Goal: Find specific fact: Find specific fact

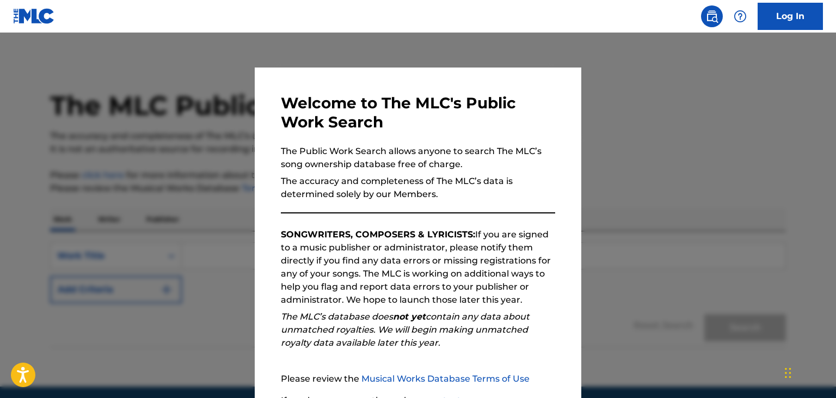
scroll to position [100, 0]
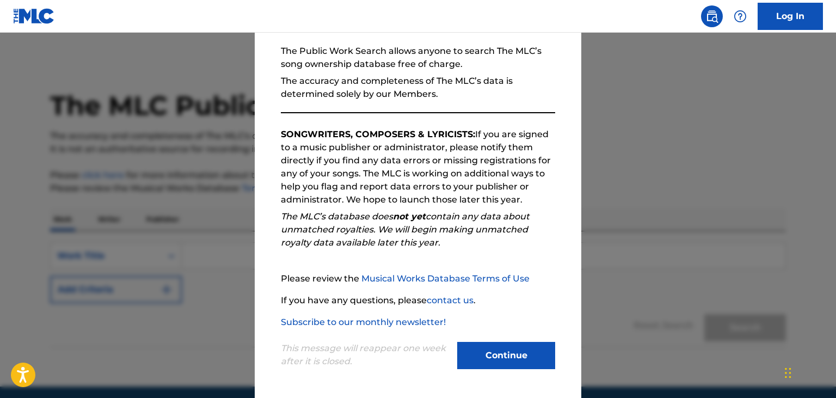
click at [495, 358] on button "Continue" at bounding box center [506, 355] width 98 height 27
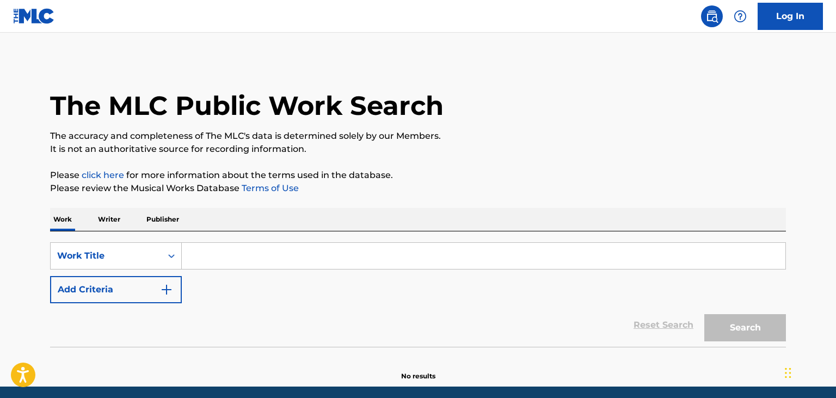
click at [215, 261] on input "Search Form" at bounding box center [484, 256] width 604 height 26
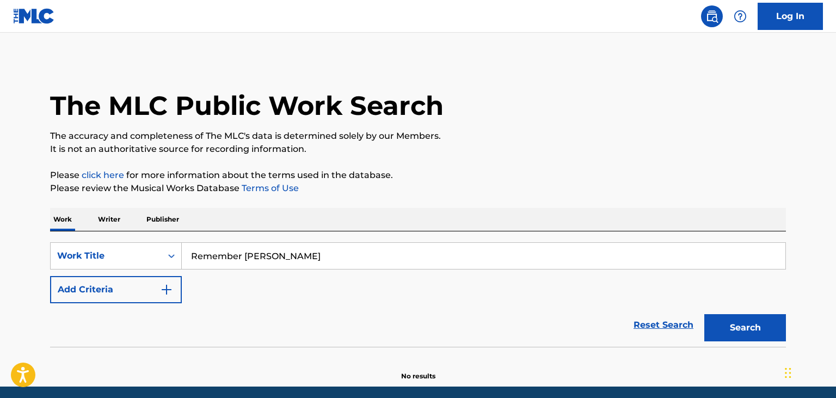
click at [704, 314] on button "Search" at bounding box center [745, 327] width 82 height 27
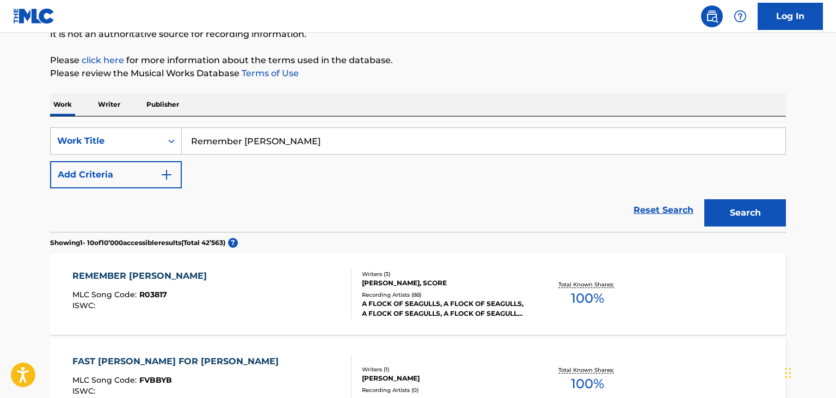
scroll to position [0, 0]
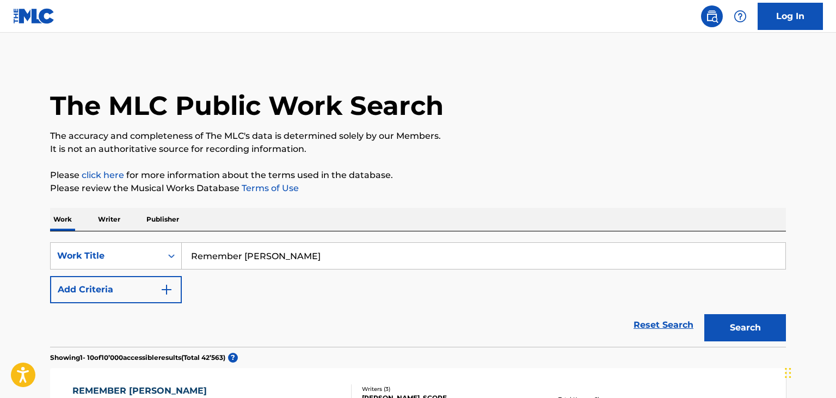
drag, startPoint x: 317, startPoint y: 257, endPoint x: 97, endPoint y: 222, distance: 222.8
click at [182, 243] on input "Remember [PERSON_NAME]" at bounding box center [484, 256] width 604 height 26
paste input "T-307445834-3"
click at [199, 257] on input "T-307445834-3" at bounding box center [484, 256] width 604 height 26
type input "T3074458343"
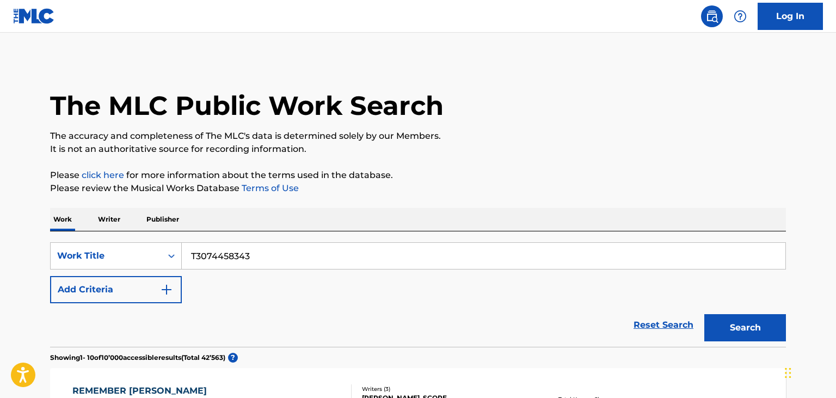
click at [704, 314] on button "Search" at bounding box center [745, 327] width 82 height 27
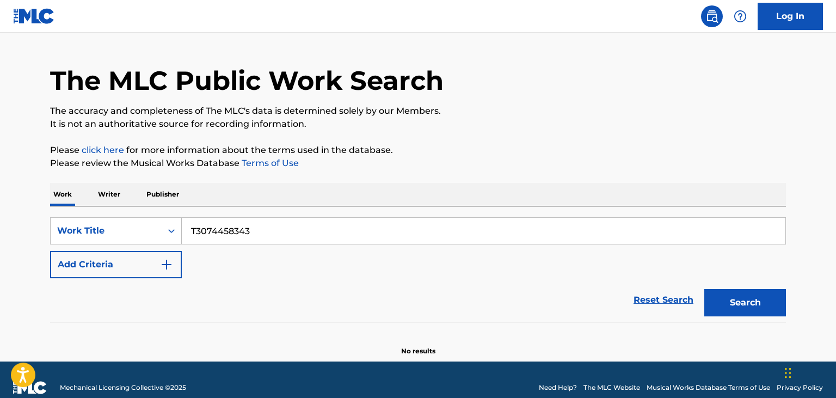
scroll to position [40, 0]
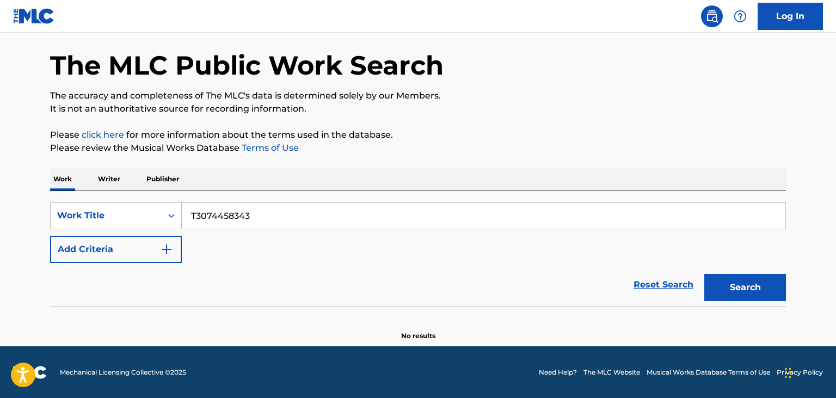
drag, startPoint x: 292, startPoint y: 221, endPoint x: 181, endPoint y: 209, distance: 111.8
click at [182, 209] on input "T3074458343" at bounding box center [484, 216] width 604 height 26
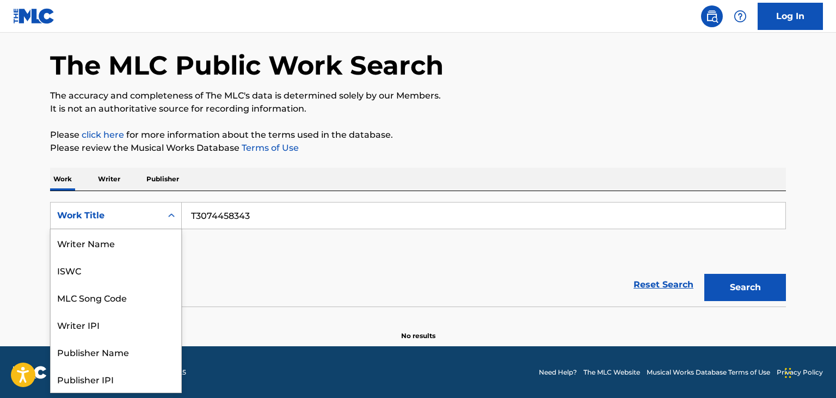
click at [169, 210] on div "Search Form" at bounding box center [172, 216] width 20 height 20
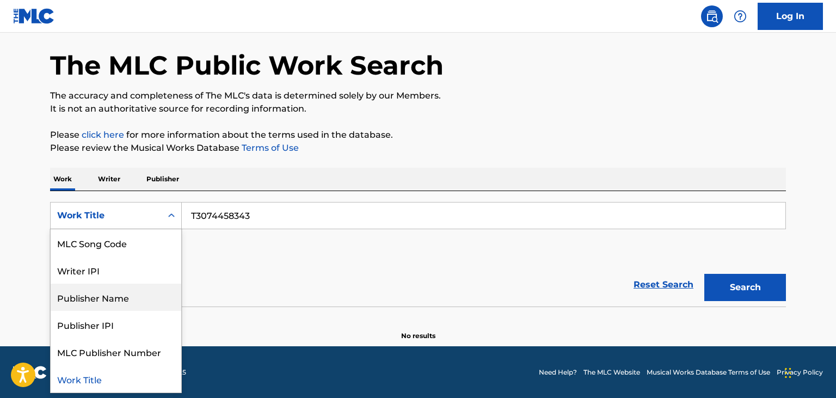
scroll to position [0, 0]
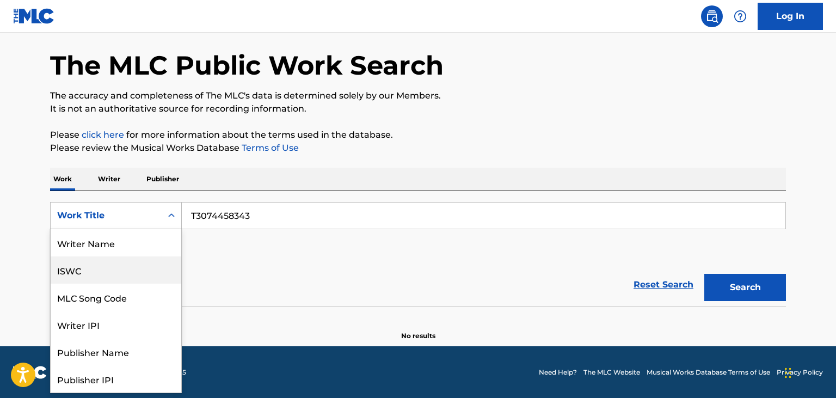
click at [121, 280] on div "ISWC" at bounding box center [116, 269] width 131 height 27
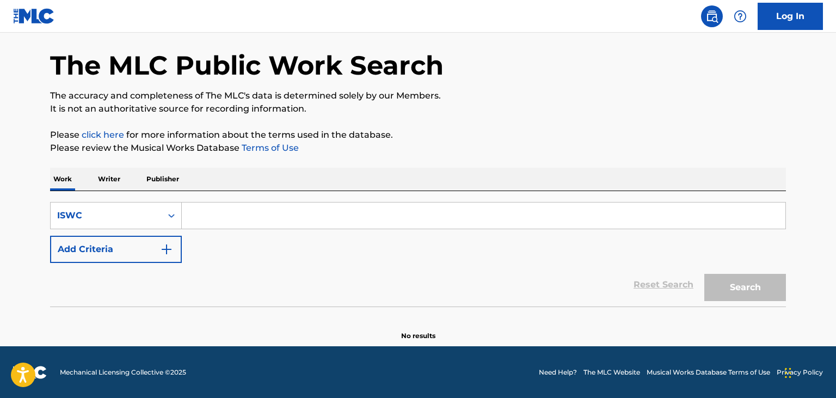
click at [207, 217] on input "Search Form" at bounding box center [484, 216] width 604 height 26
paste input "T-307445834-3"
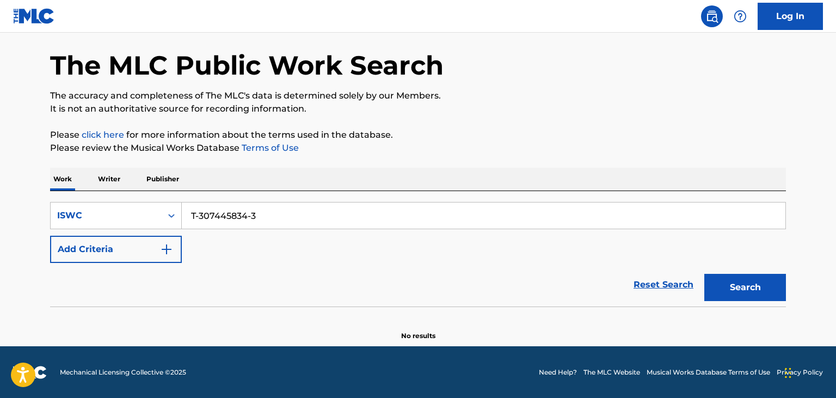
click at [720, 281] on button "Search" at bounding box center [745, 287] width 82 height 27
click at [200, 219] on input "T-307445834-3" at bounding box center [484, 216] width 604 height 26
type input "T3074458343"
click at [704, 274] on button "Search" at bounding box center [745, 287] width 82 height 27
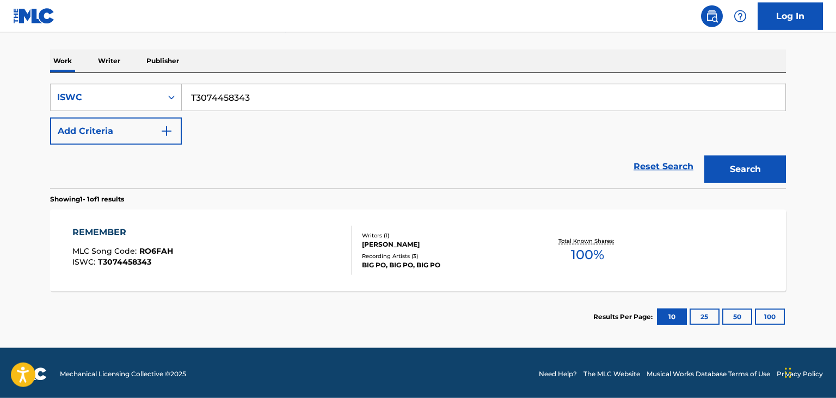
scroll to position [160, 0]
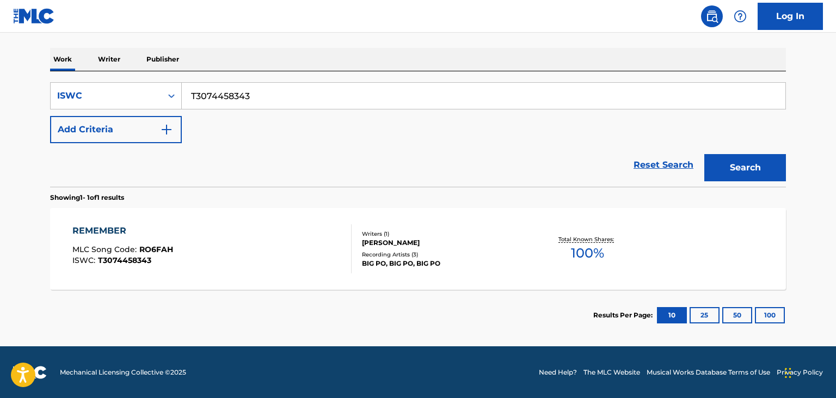
click at [373, 259] on div "BIG PO, BIG PO, BIG PO" at bounding box center [444, 264] width 164 height 10
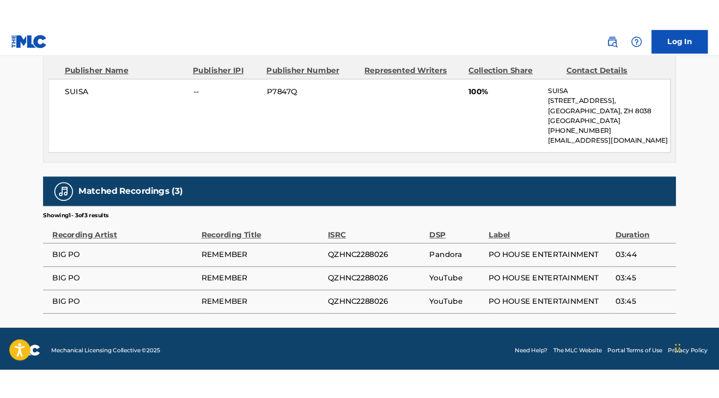
scroll to position [520, 0]
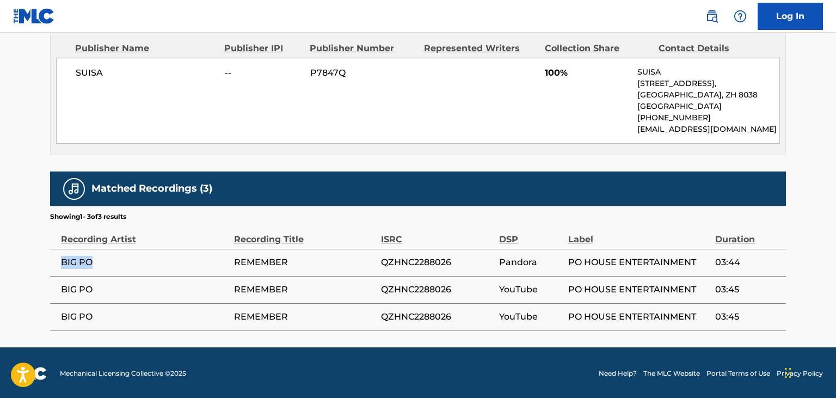
drag, startPoint x: 91, startPoint y: 261, endPoint x: 60, endPoint y: 260, distance: 31.1
click at [60, 260] on td "BIG PO" at bounding box center [142, 262] width 184 height 27
copy span "BIG PO"
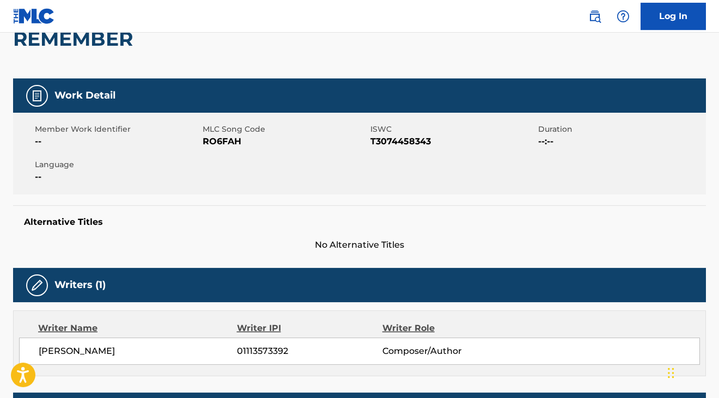
scroll to position [118, 0]
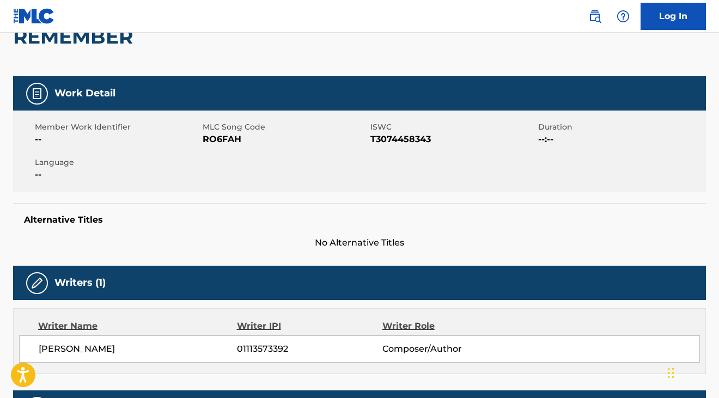
click at [430, 140] on span "T3074458343" at bounding box center [452, 139] width 165 height 13
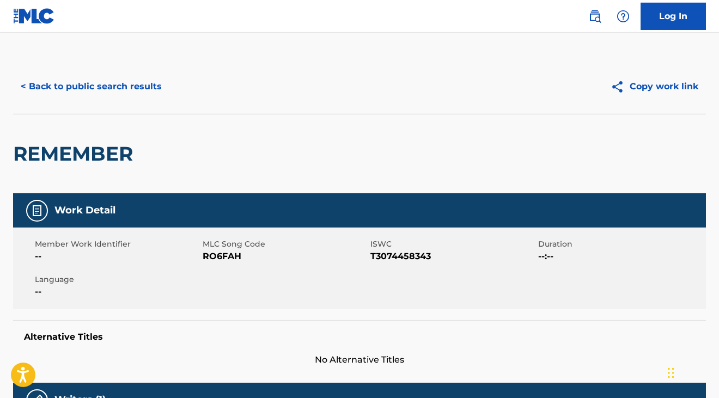
scroll to position [0, 0]
